Goal: Check status: Check status

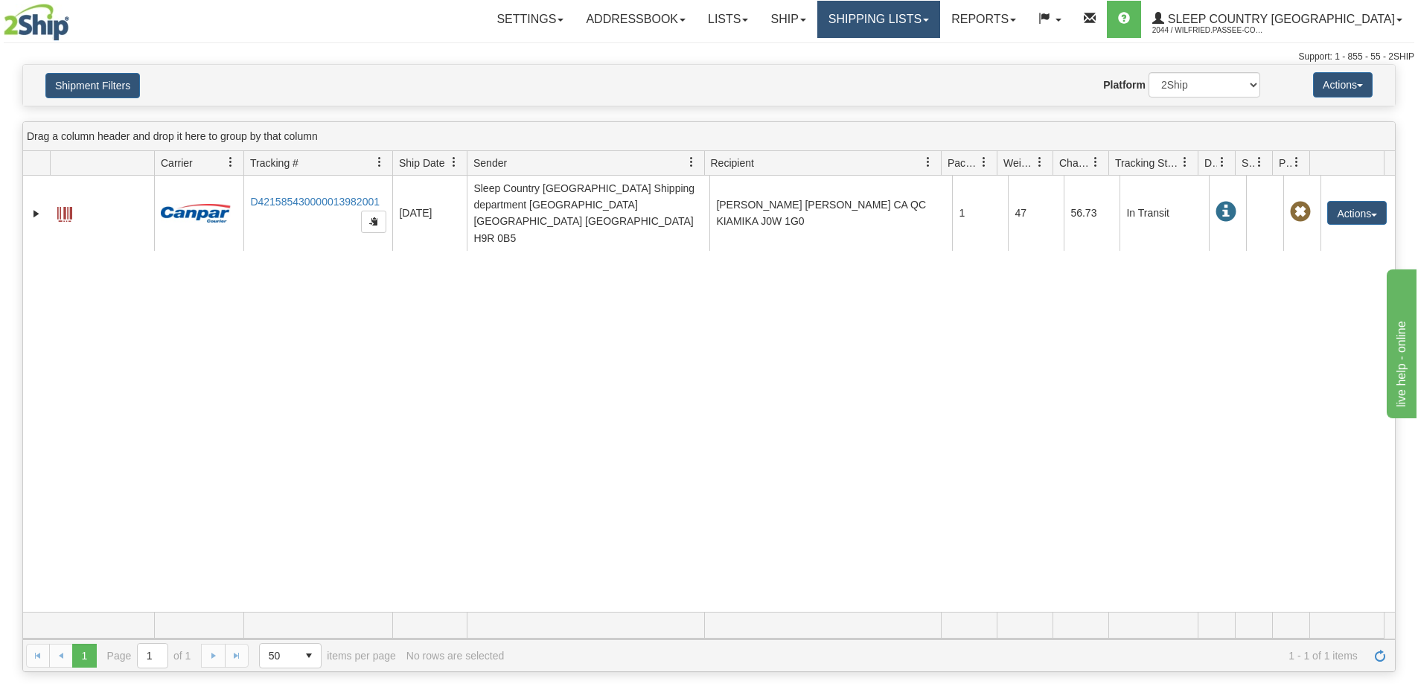
click at [940, 22] on link "Shipping lists" at bounding box center [878, 19] width 123 height 37
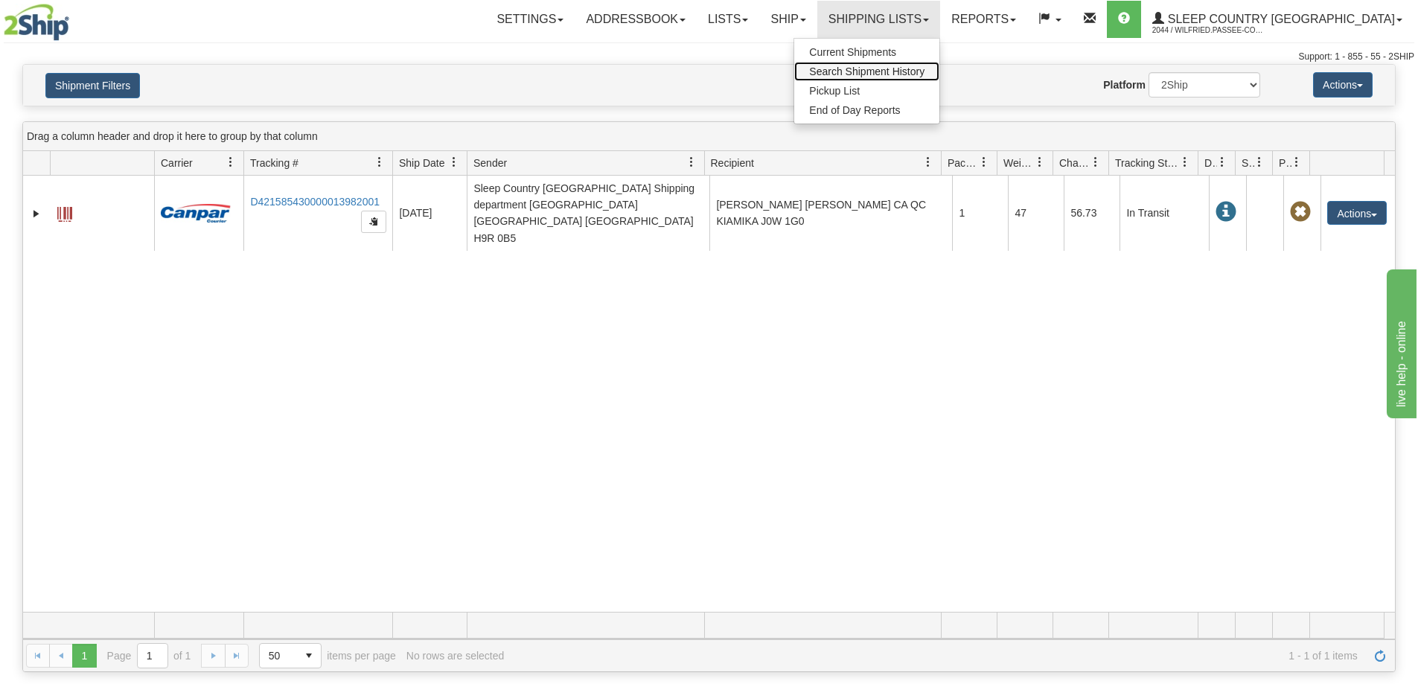
drag, startPoint x: 948, startPoint y: 71, endPoint x: 929, endPoint y: 79, distance: 20.3
click at [924, 73] on span "Search Shipment History" at bounding box center [866, 72] width 115 height 12
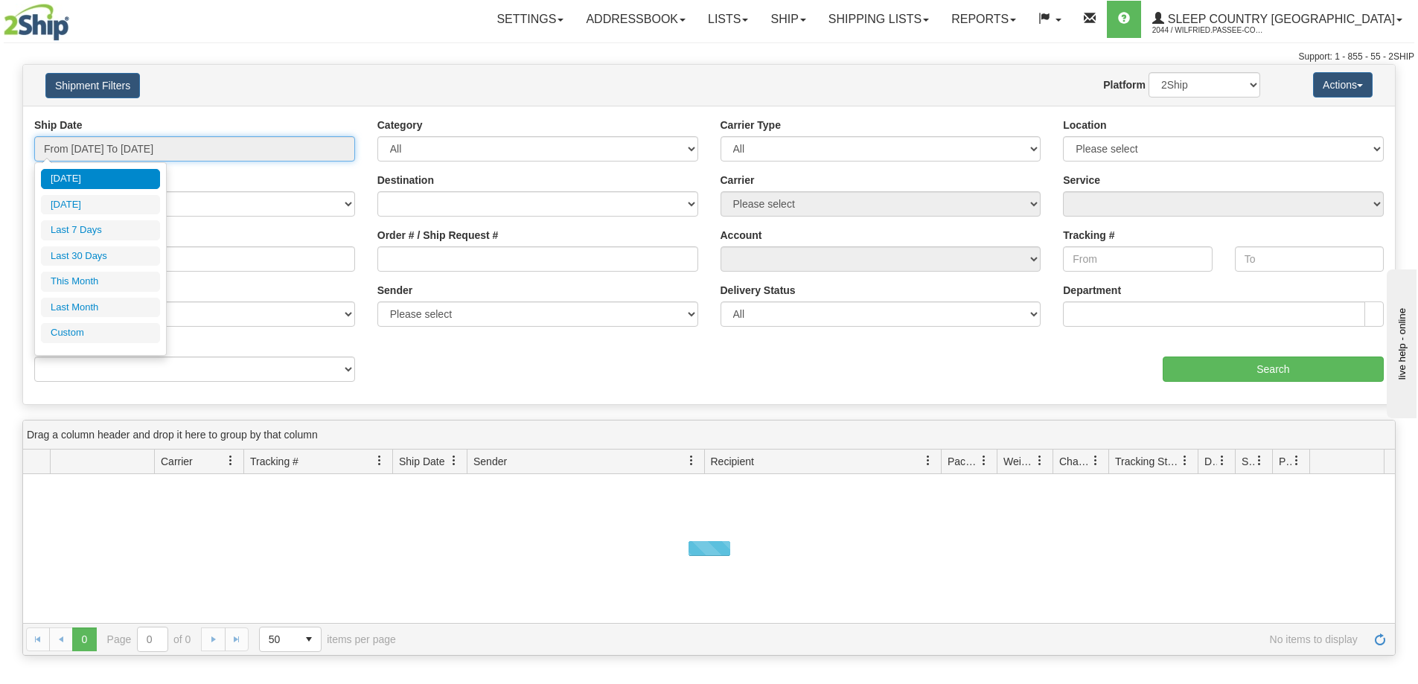
click at [143, 148] on input "From 09/17/2025 To 09/18/2025" at bounding box center [194, 148] width 321 height 25
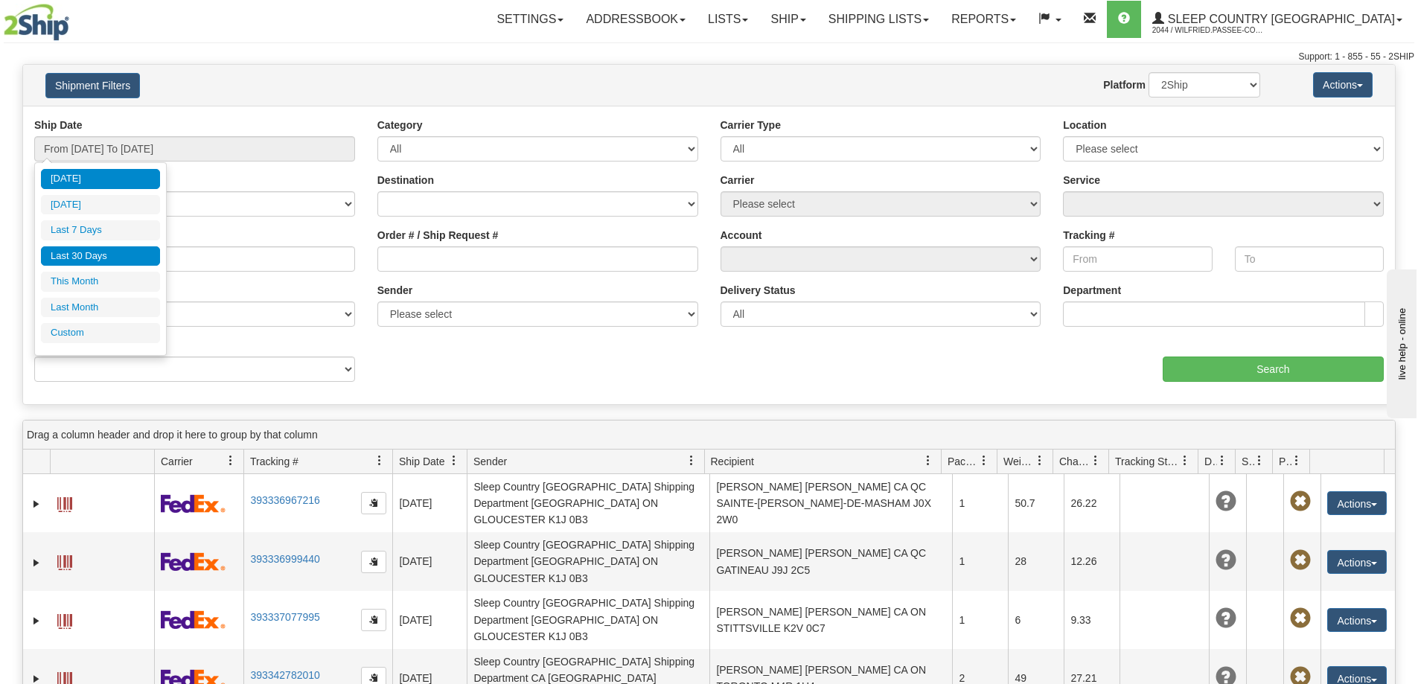
click at [132, 260] on li "Last 30 Days" at bounding box center [100, 256] width 119 height 20
type input "From [DATE] To [DATE]"
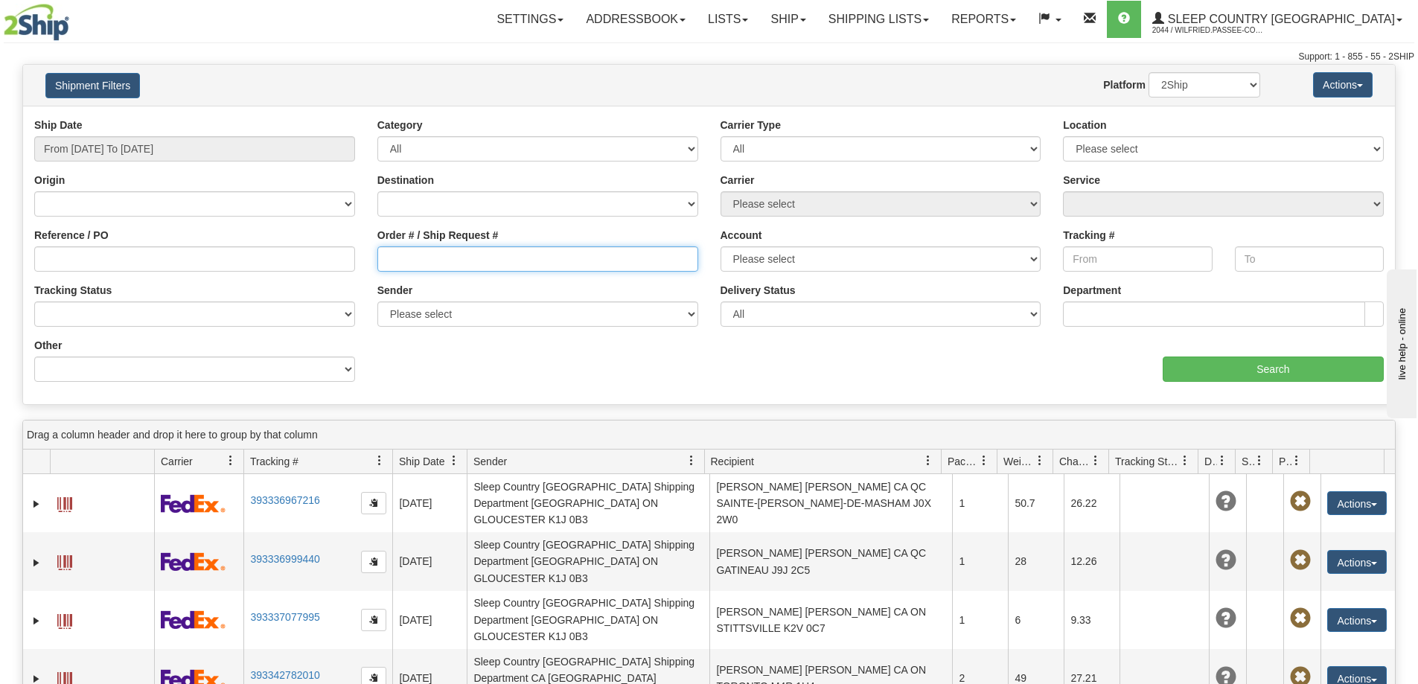
click at [492, 262] on input "Order # / Ship Request #" at bounding box center [537, 258] width 321 height 25
paste input "9002H939376"
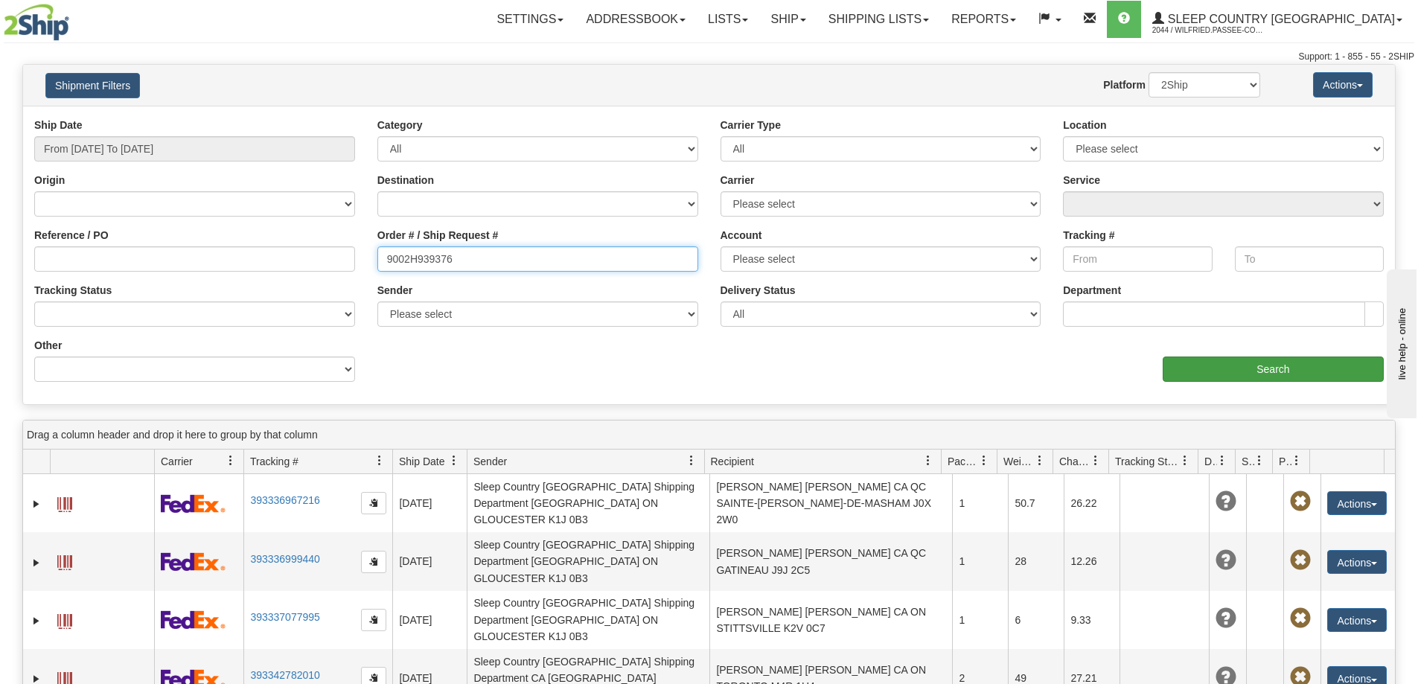
type input "9002H939376"
click at [1236, 373] on input "Search" at bounding box center [1273, 369] width 221 height 25
